Goal: Task Accomplishment & Management: Manage account settings

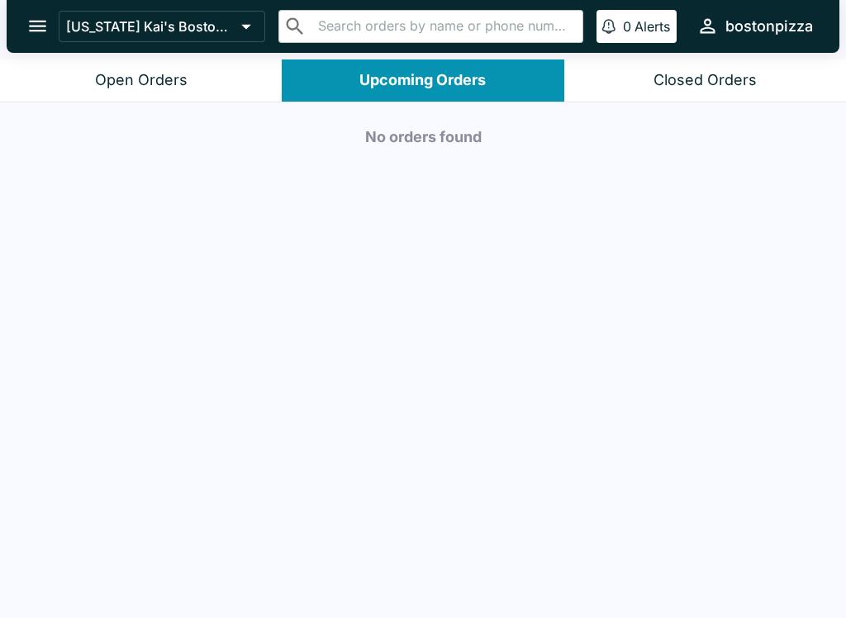
scroll to position [1, 0]
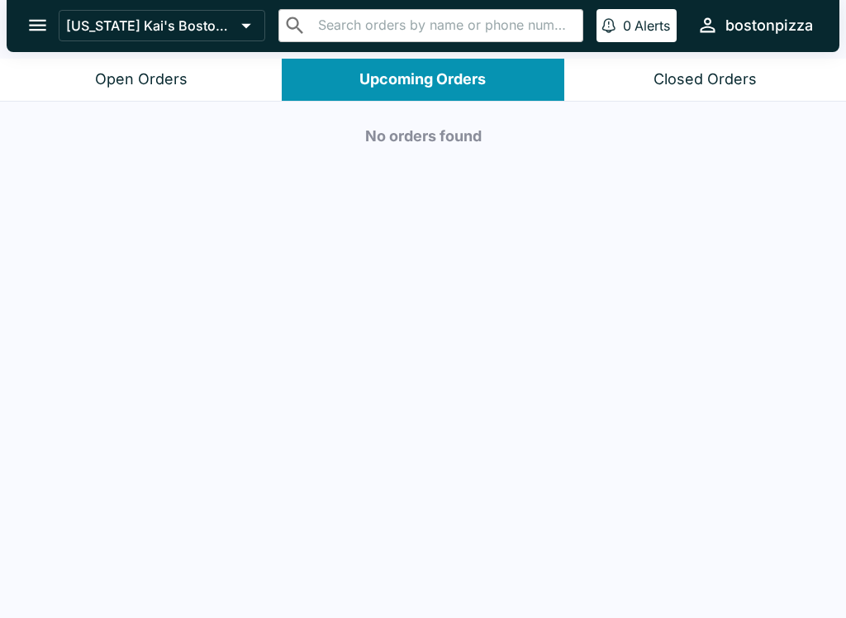
click at [210, 86] on button "Open Orders" at bounding box center [141, 80] width 282 height 42
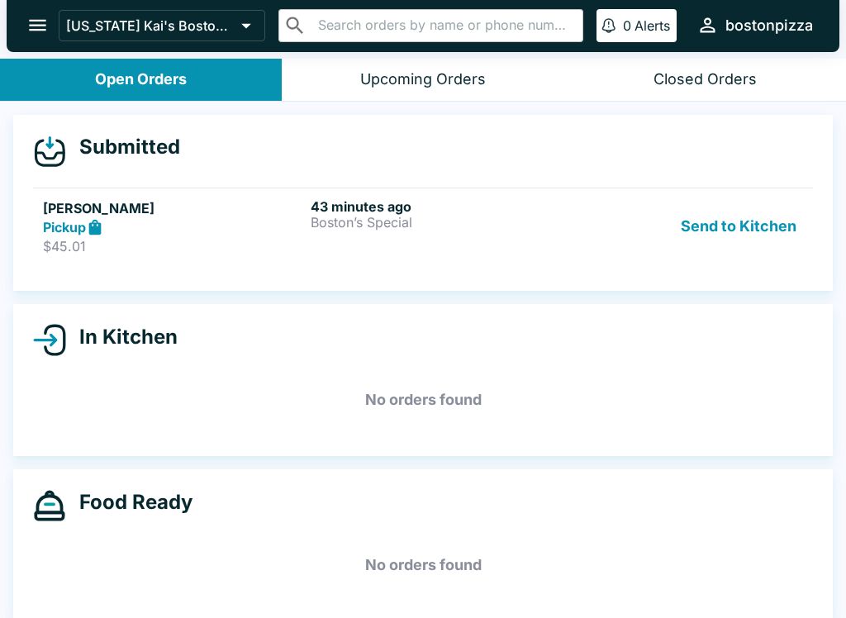
click at [303, 223] on div "Pickup" at bounding box center [173, 227] width 261 height 19
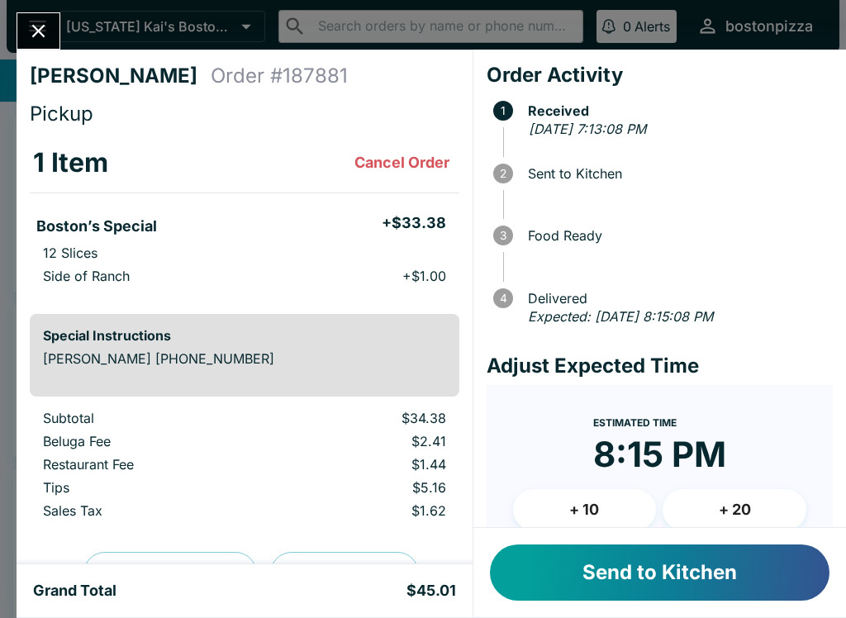
click at [600, 570] on button "Send to Kitchen" at bounding box center [660, 572] width 340 height 56
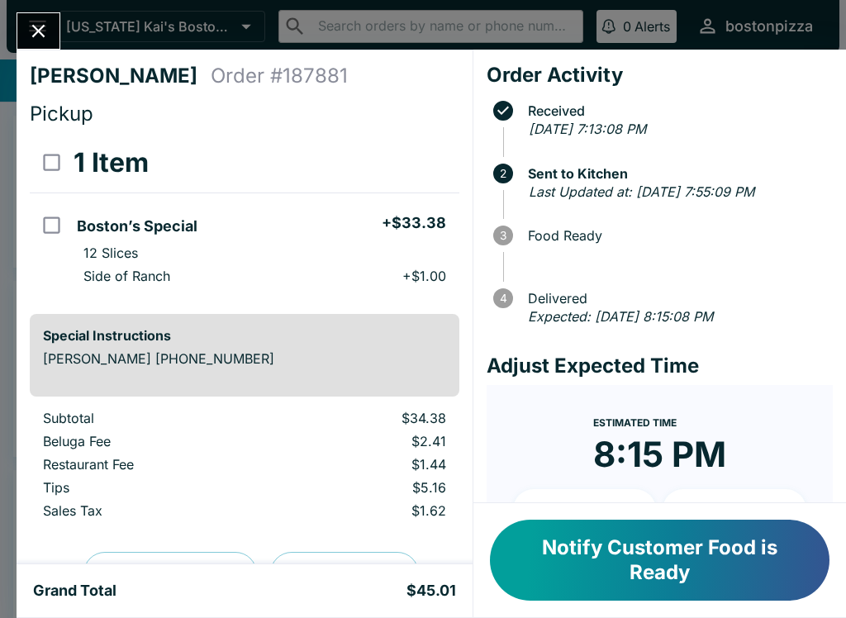
click at [41, 16] on button "Close" at bounding box center [38, 31] width 42 height 36
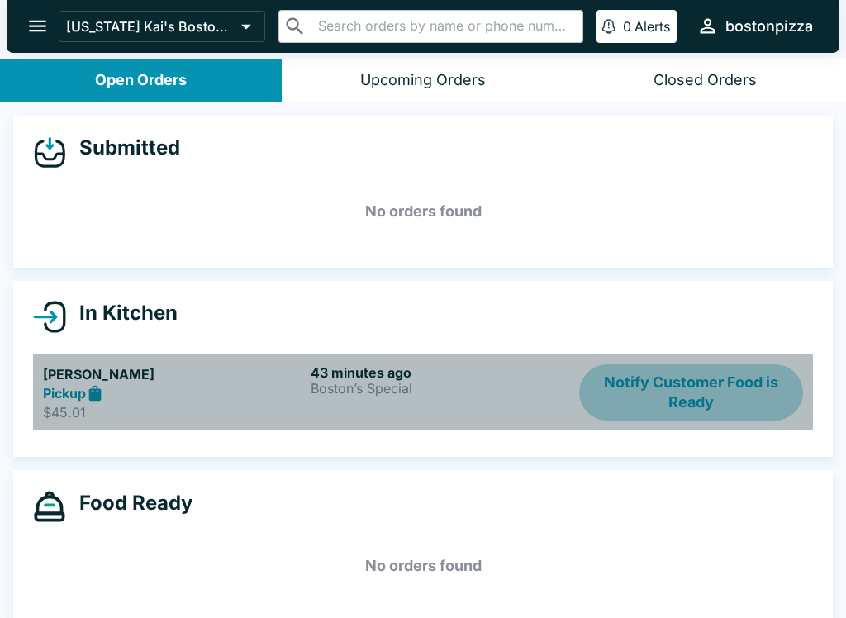
click at [695, 397] on button "Notify Customer Food is Ready" at bounding box center [691, 392] width 224 height 57
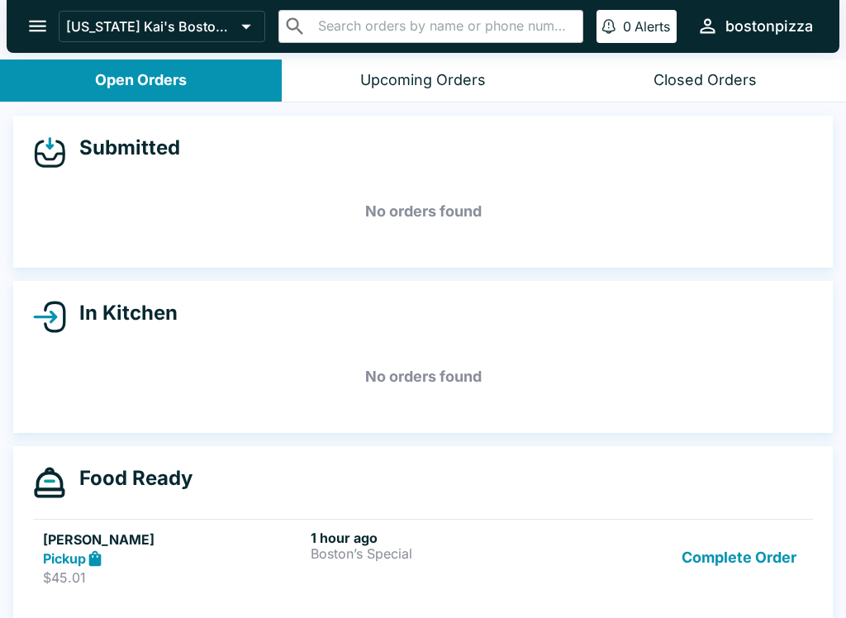
click at [727, 548] on button "Complete Order" at bounding box center [739, 558] width 128 height 57
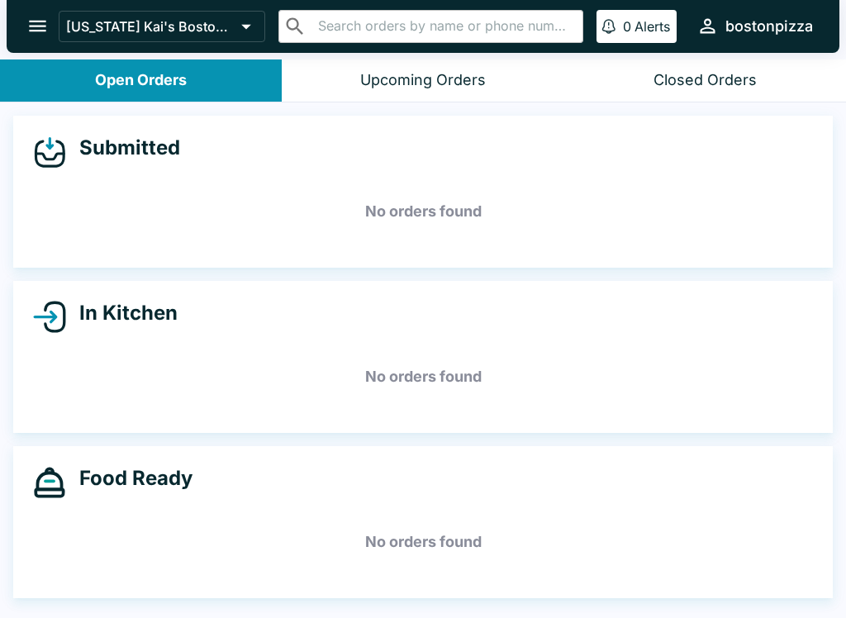
click at [46, 13] on button "open drawer" at bounding box center [38, 26] width 42 height 42
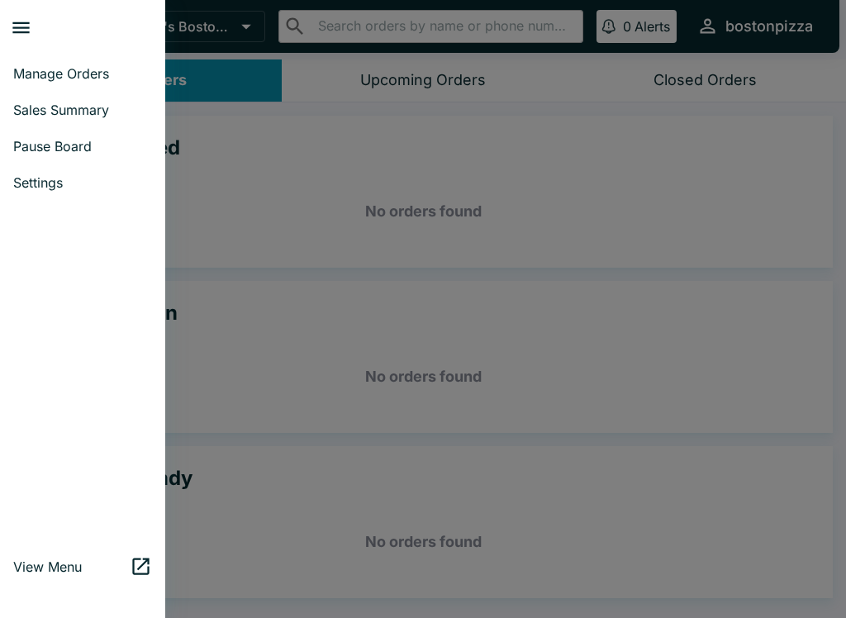
click at [100, 114] on span "Sales Summary" at bounding box center [82, 110] width 139 height 17
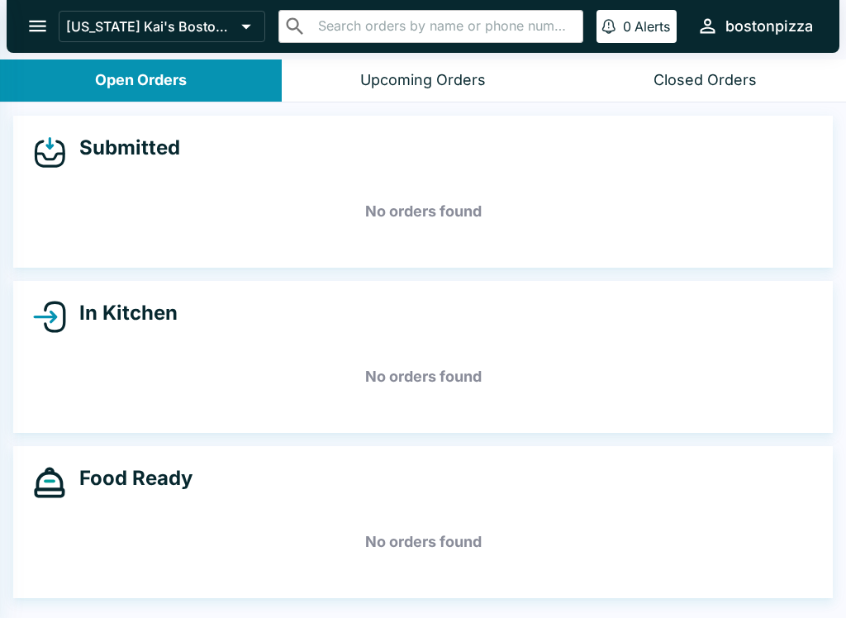
select select "03:00"
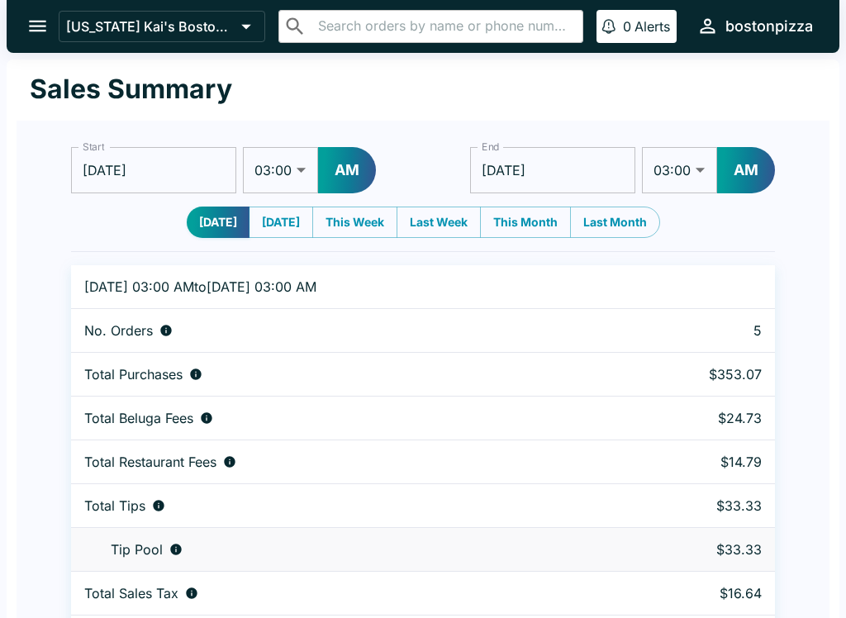
scroll to position [50, 0]
